Goal: Task Accomplishment & Management: Manage account settings

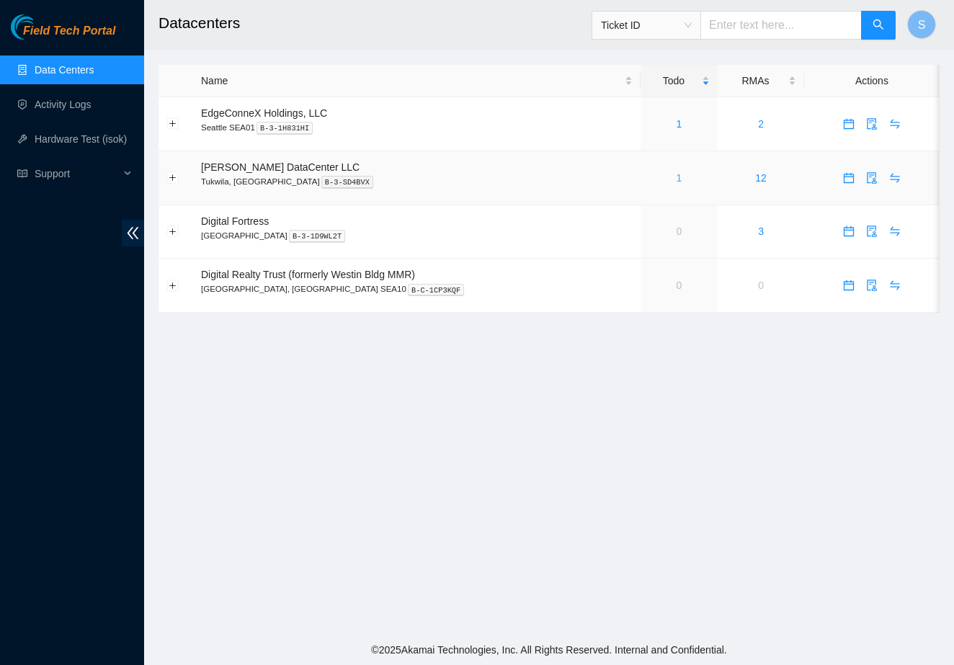
click at [676, 174] on link "1" at bounding box center [679, 178] width 6 height 12
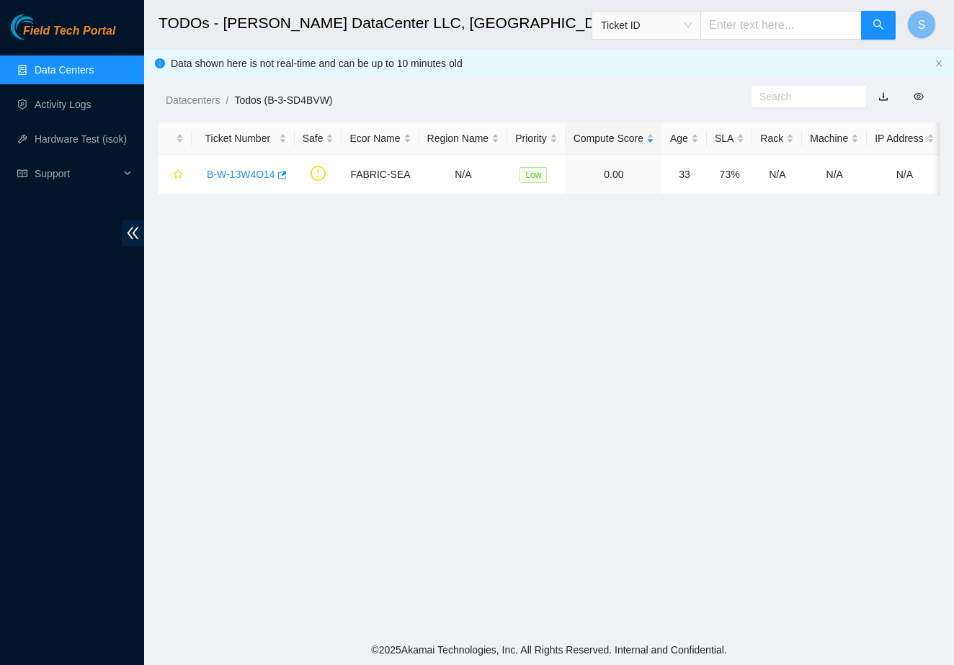
click at [566, 487] on main "TODOs - [PERSON_NAME] DataCenter LLC, [GEOGRAPHIC_DATA], [GEOGRAPHIC_DATA] Tick…" at bounding box center [549, 317] width 810 height 635
